Goal: Ask a question

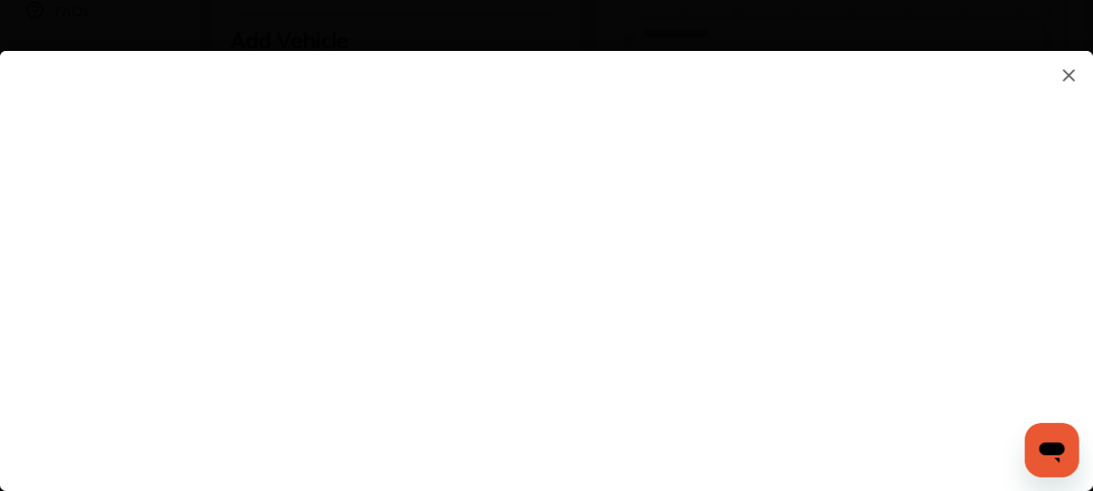
scroll to position [509, 0]
click at [579, 391] on flutter-view at bounding box center [546, 254] width 1093 height 406
click at [672, 283] on flutter-view at bounding box center [546, 254] width 1093 height 406
type input "*"
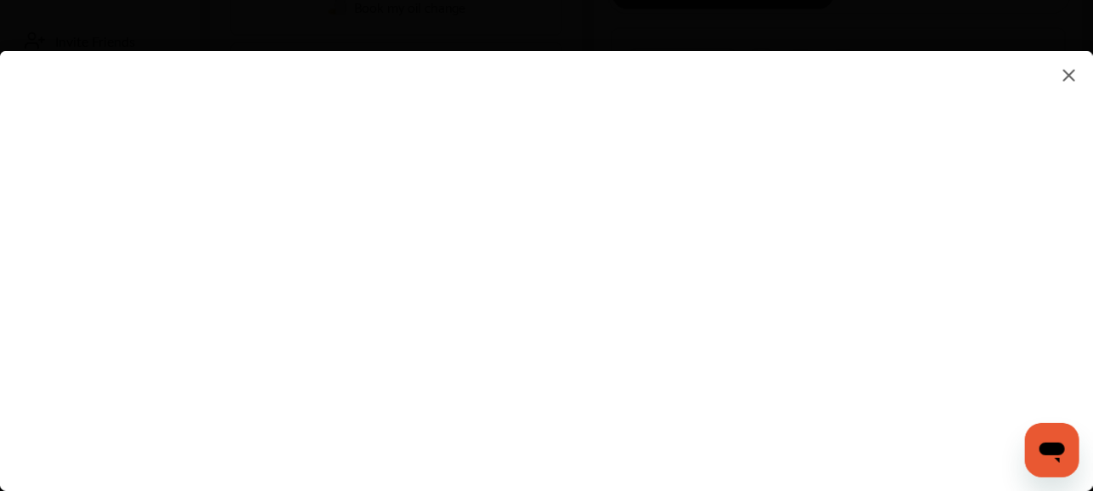
type input "**********"
click at [972, 319] on flutter-view at bounding box center [546, 254] width 1093 height 406
click at [652, 263] on flutter-view at bounding box center [546, 254] width 1093 height 406
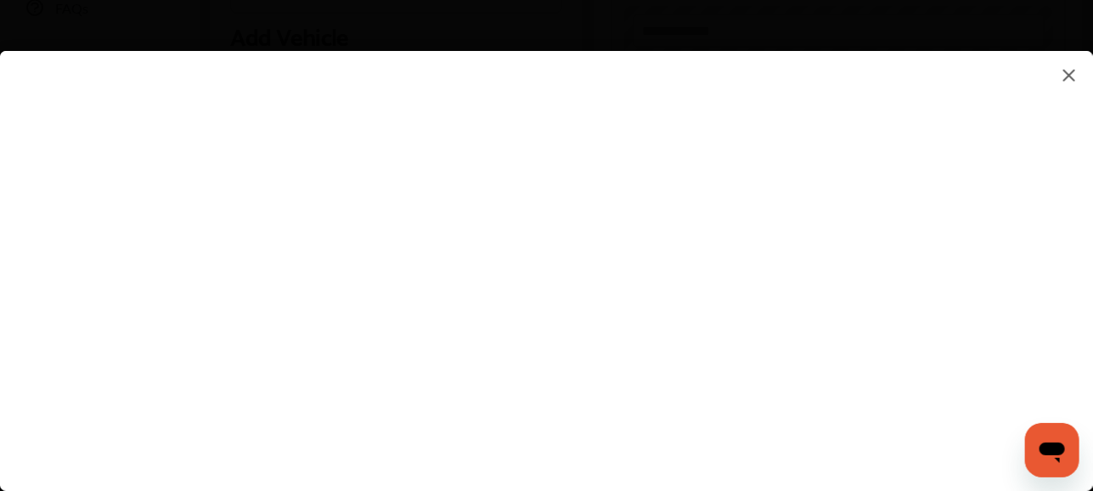
type textarea "**********"
click at [767, 366] on flutter-view at bounding box center [546, 254] width 1093 height 406
click at [969, 320] on flutter-view at bounding box center [546, 254] width 1093 height 406
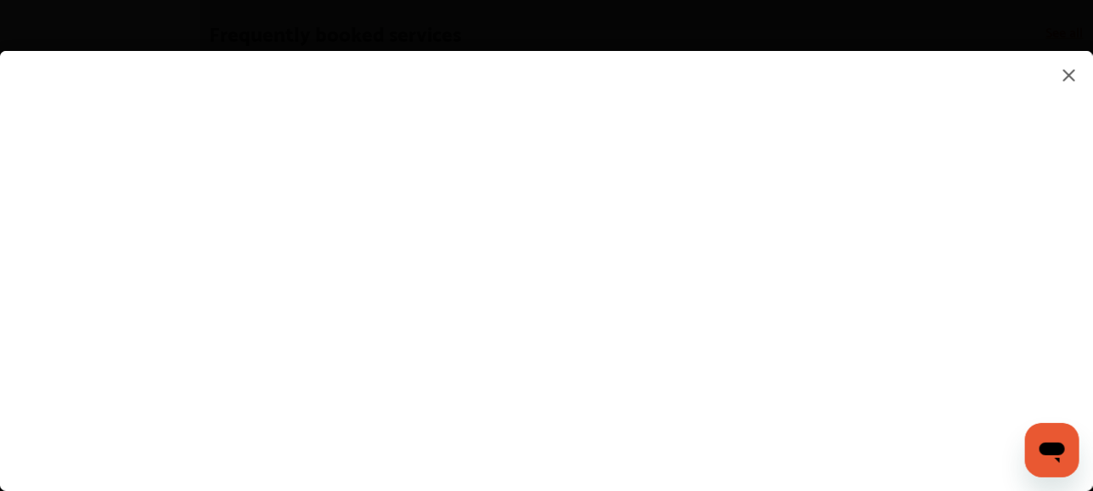
click at [734, 131] on flutter-view at bounding box center [546, 254] width 1093 height 406
click at [885, 238] on flutter-view at bounding box center [546, 254] width 1093 height 406
click at [1073, 82] on img at bounding box center [1069, 75] width 20 height 21
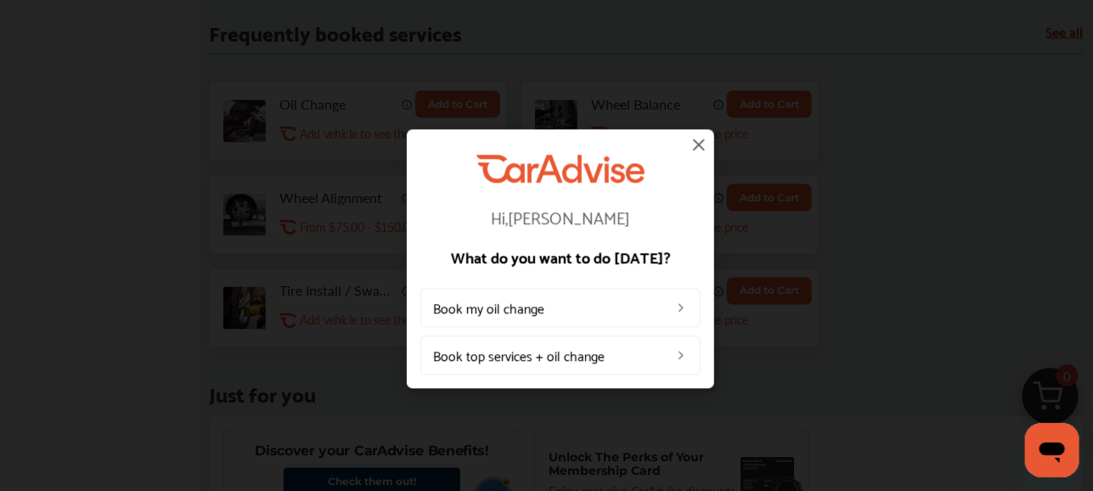
click at [695, 149] on img at bounding box center [698, 144] width 20 height 20
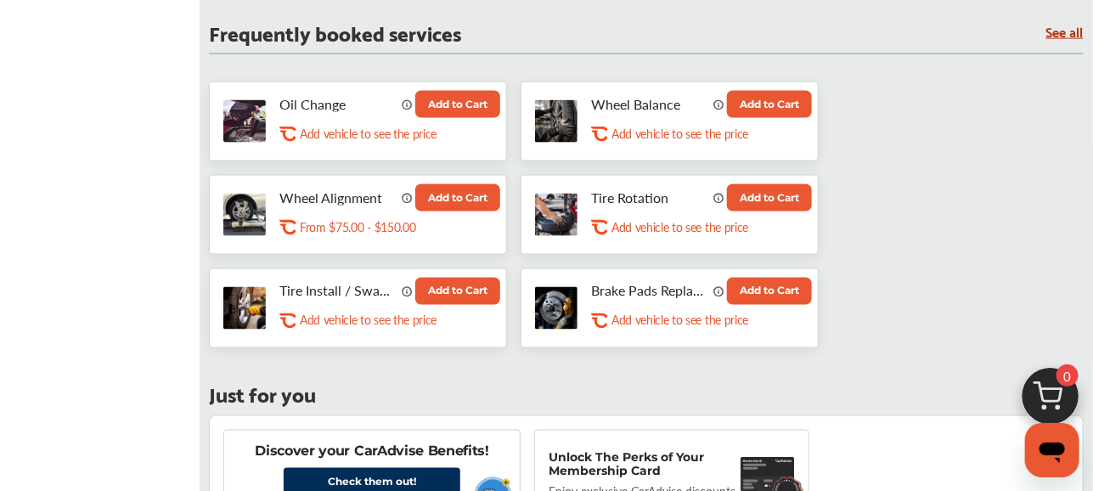
scroll to position [1103, 0]
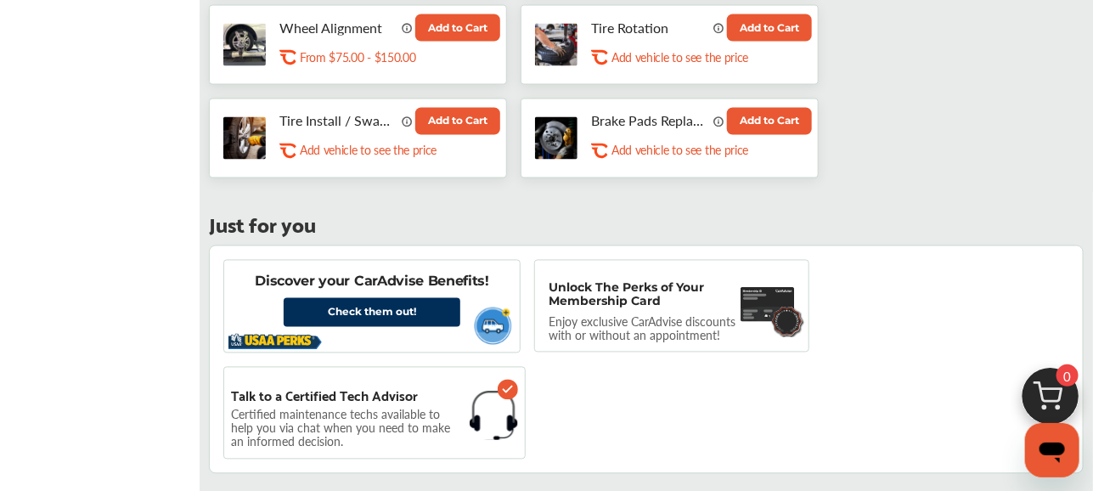
click at [344, 410] on p "Certified maintenance techs available to help you via chat when you need to mak…" at bounding box center [347, 428] width 232 height 36
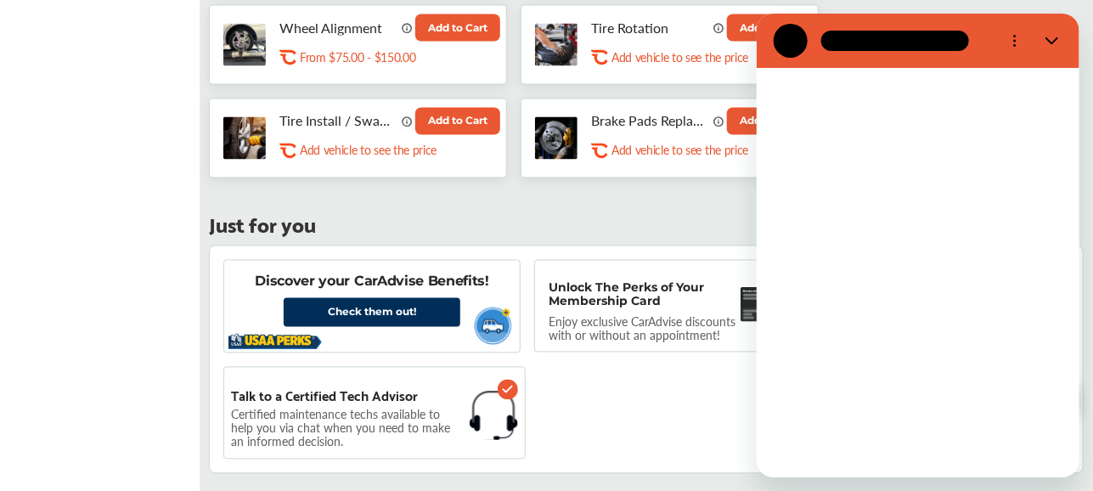
scroll to position [0, 0]
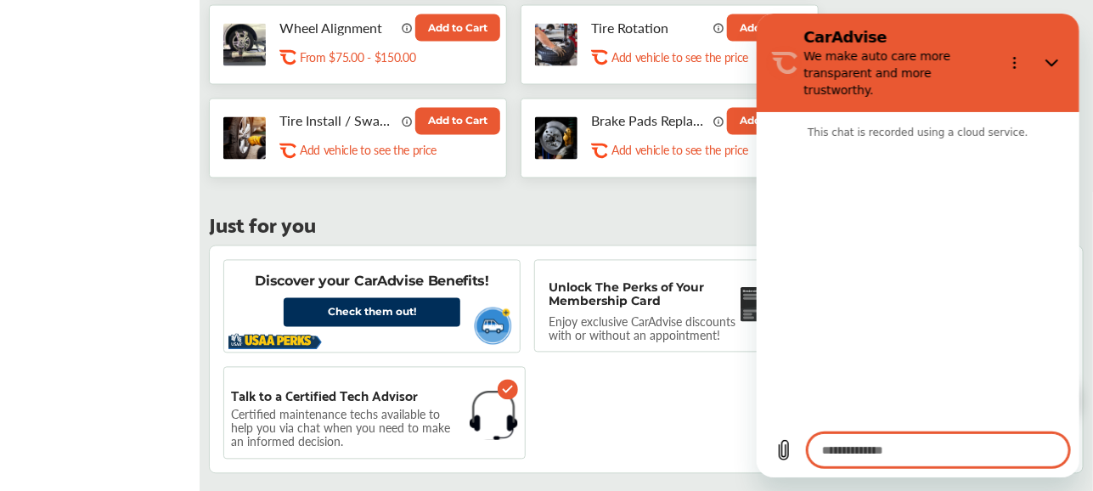
type textarea "*"
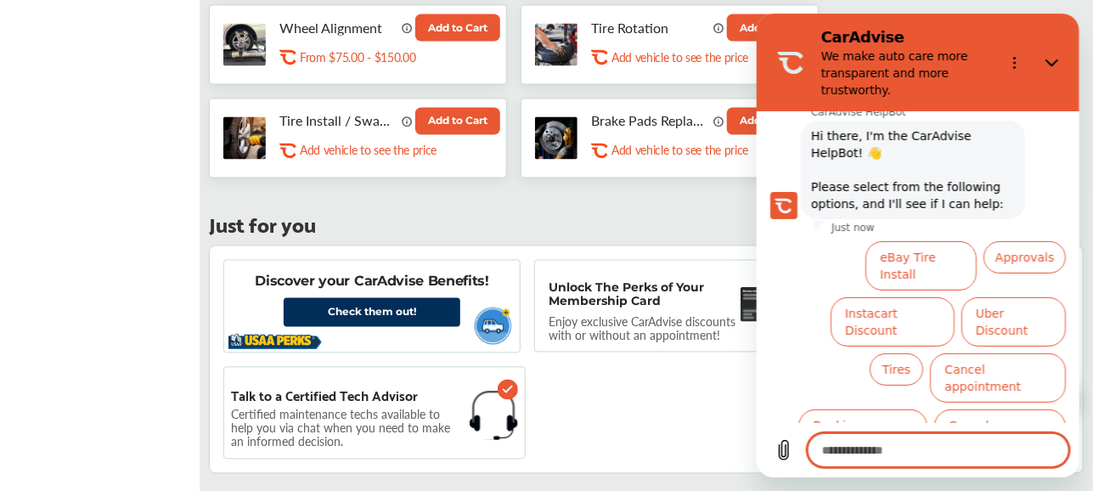
scroll to position [86, 0]
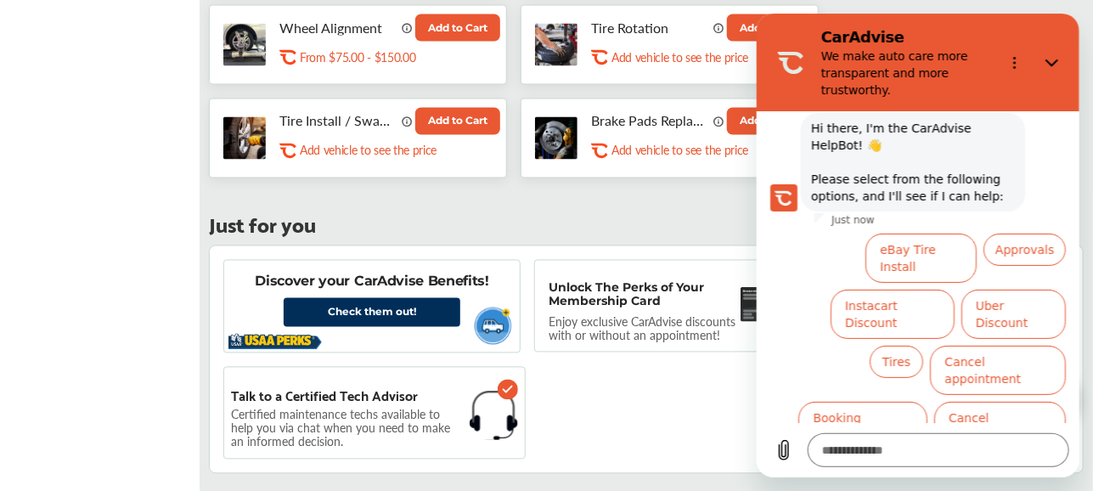
click at [666, 365] on div "Discover your CarAdvise Benefits! Check them out! Unlock The Perks of Your Memb…" at bounding box center [646, 359] width 874 height 228
click at [503, 383] on img at bounding box center [507, 389] width 20 height 20
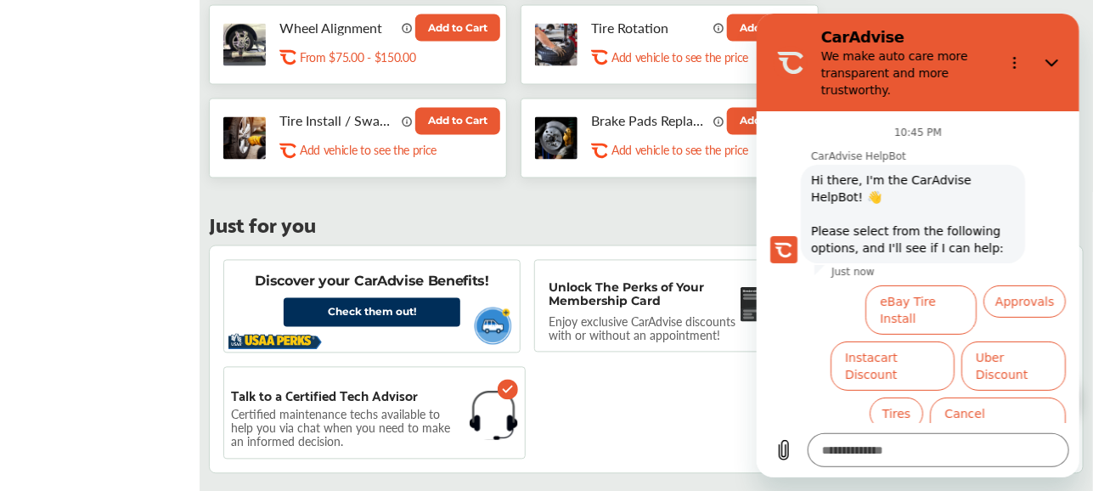
scroll to position [0, 0]
